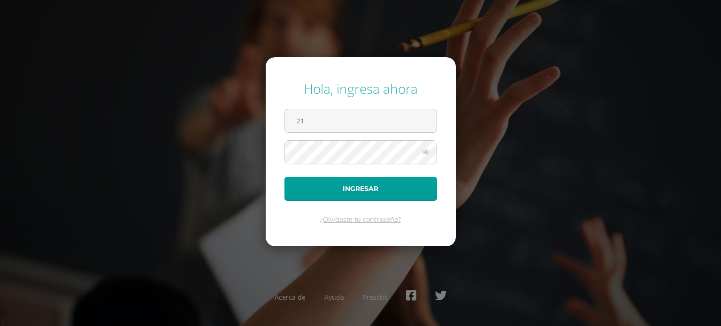
type input "2"
type input "21007@lasallechiquimula.edu.gt"
click at [284, 177] on button "Ingresar" at bounding box center [360, 189] width 152 height 24
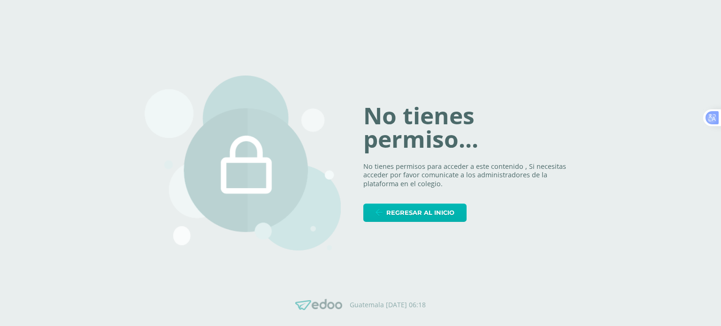
click at [409, 213] on span "Regresar al inicio" at bounding box center [420, 212] width 68 height 17
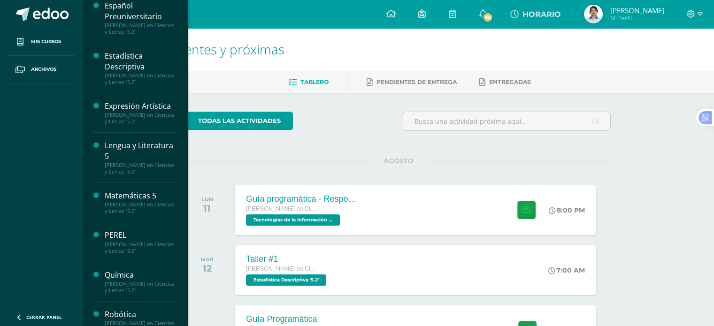
scroll to position [153, 0]
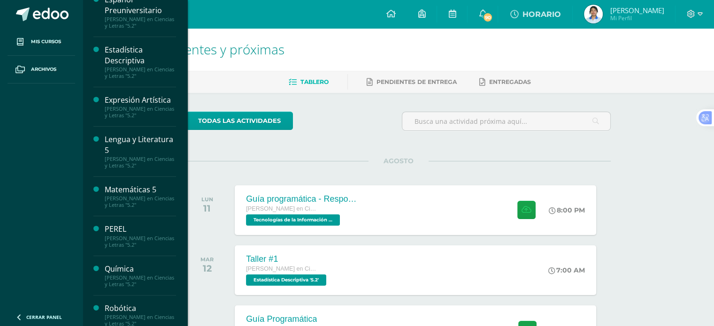
click at [128, 145] on div "Lengua y Literatura 5" at bounding box center [140, 145] width 71 height 22
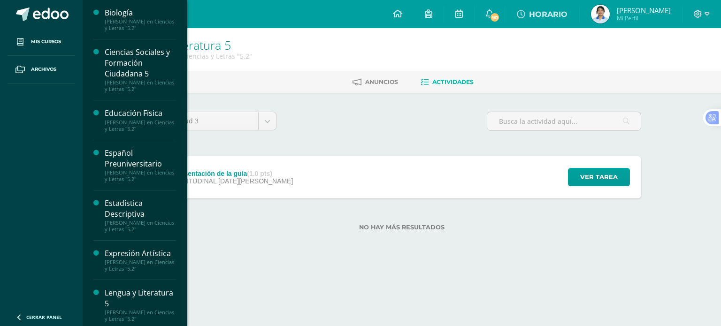
click at [146, 153] on div "Español Preuniversitario" at bounding box center [140, 159] width 71 height 22
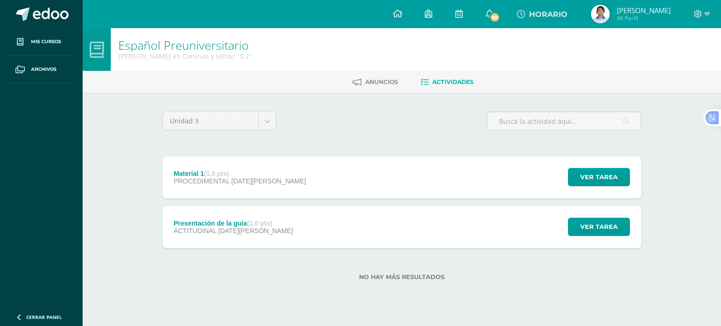
click at [229, 196] on div "Material 1 (1.0 pts) PROCEDIMENTAL [DATE][PERSON_NAME]" at bounding box center [239, 177] width 155 height 42
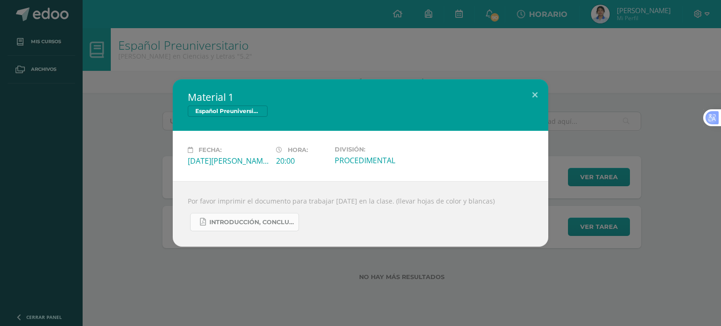
click at [249, 227] on link "Introducción, conclusión,objetivos, biografía, autobiografía .pdf" at bounding box center [244, 222] width 109 height 18
